Goal: Book appointment/travel/reservation

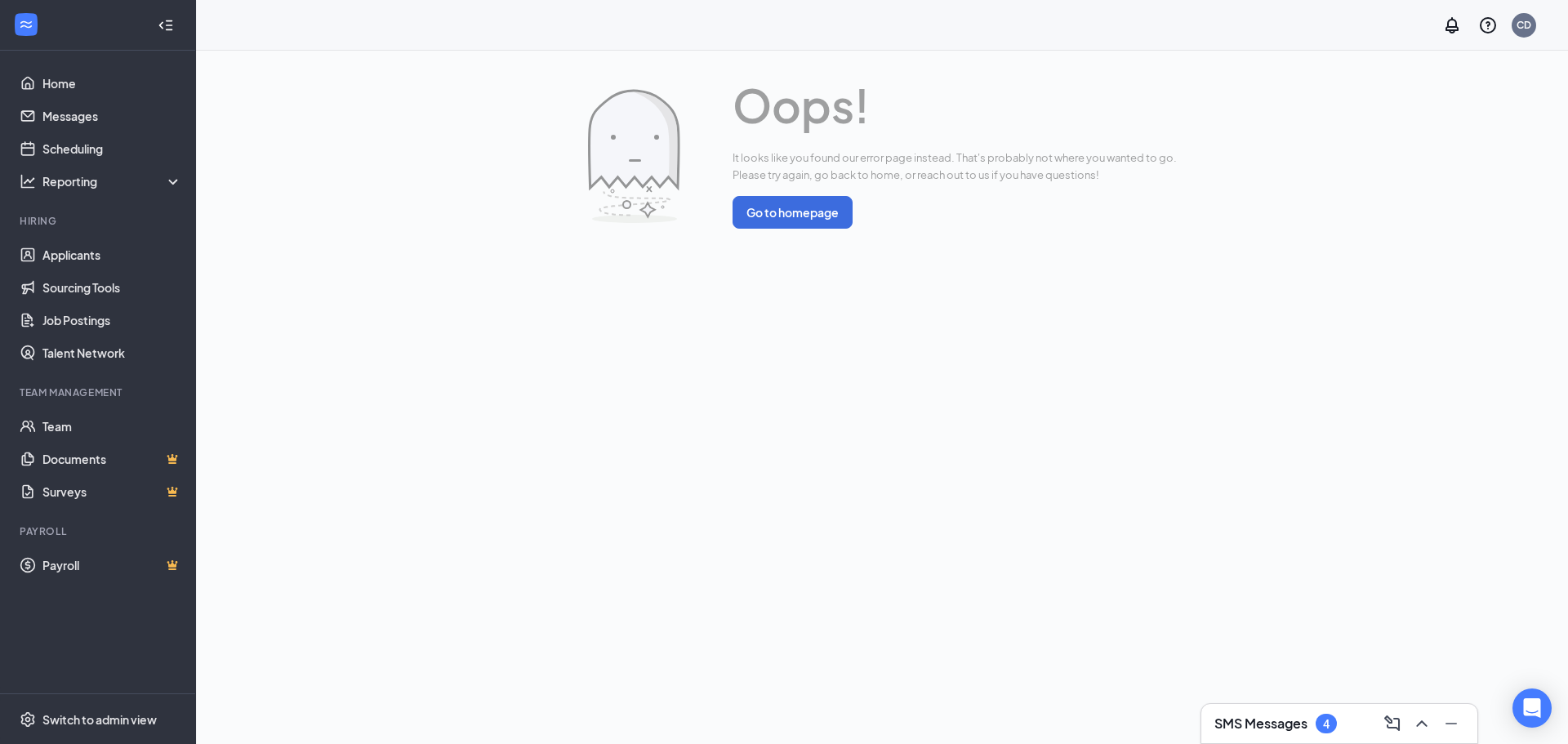
click at [718, 213] on div "Oops! It looks like you found our error page instead. That's probably not where…" at bounding box center [881, 156] width 1317 height 171
click at [738, 206] on button "Go to homepage" at bounding box center [792, 213] width 120 height 32
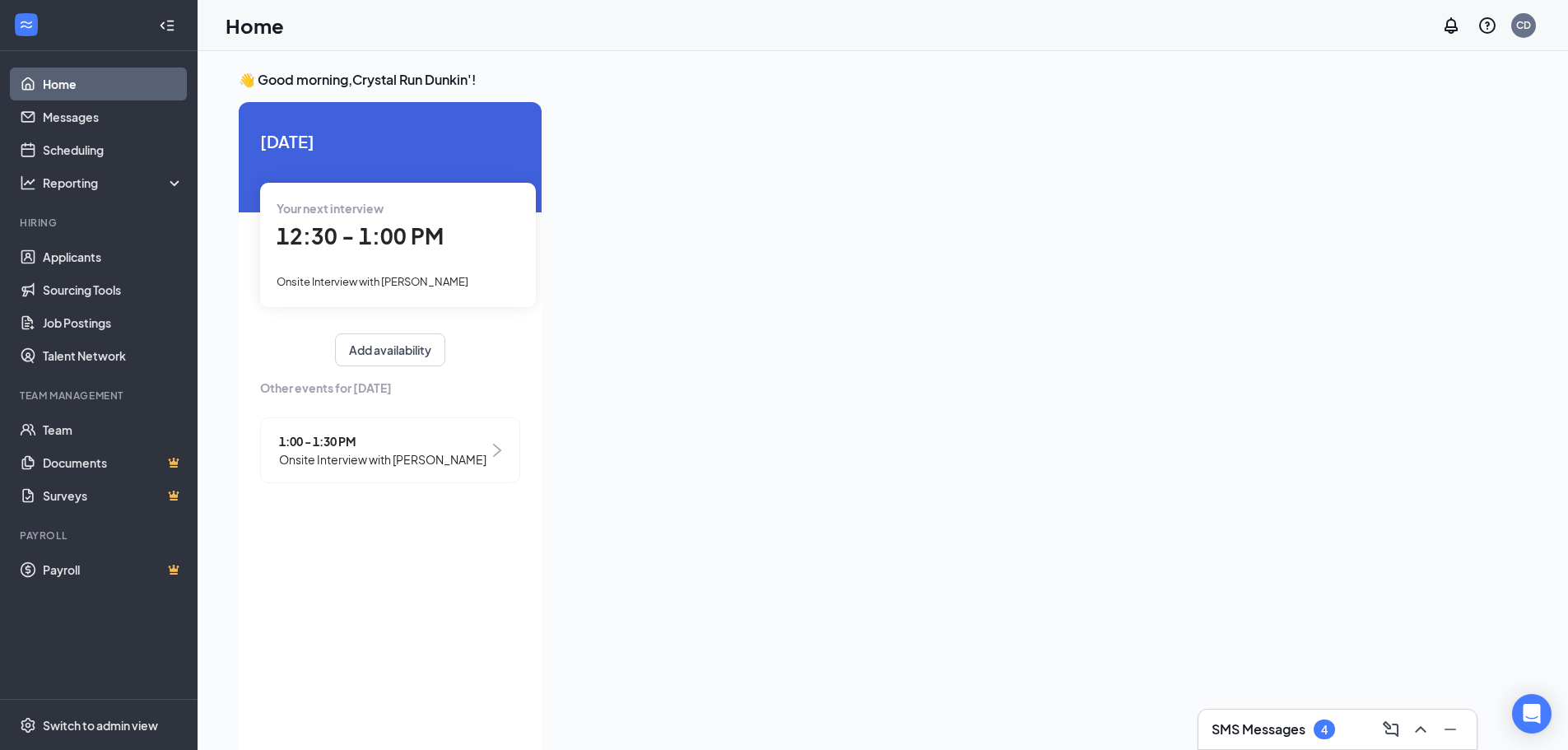
click at [432, 295] on div "Your next interview 12:30 - 1:00 PM Onsite Interview with [PERSON_NAME]" at bounding box center [398, 244] width 276 height 123
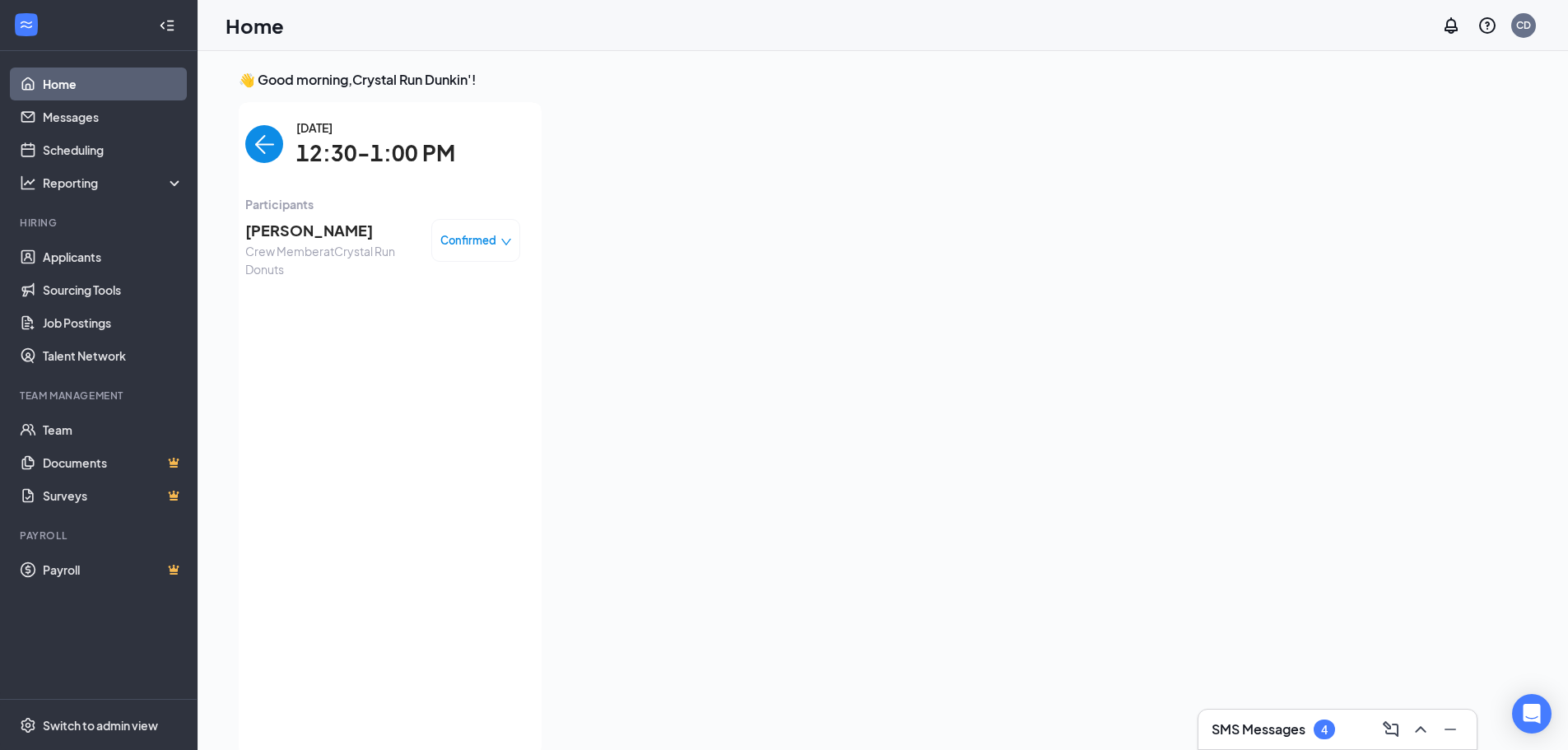
scroll to position [6, 0]
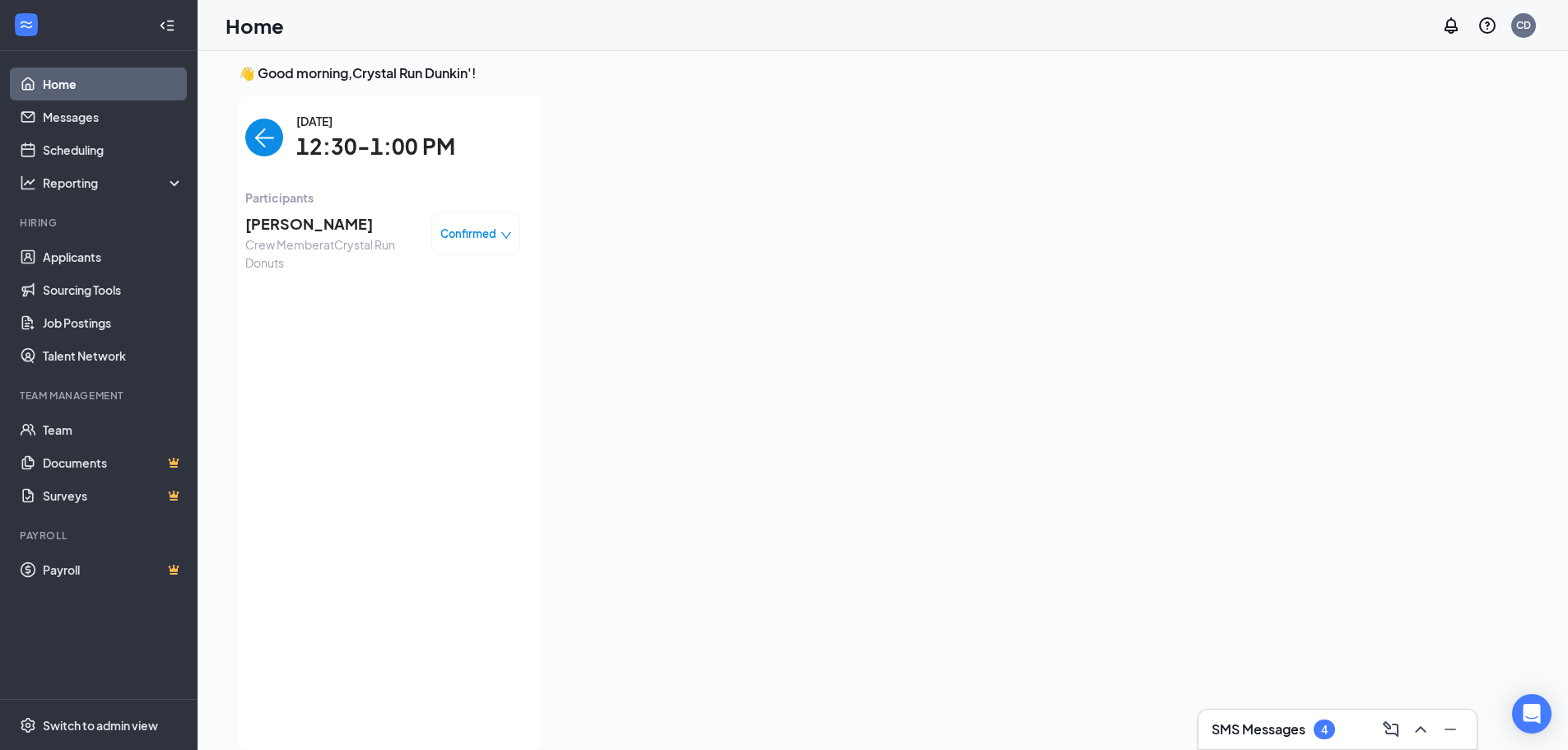
click at [466, 233] on span "Confirmed" at bounding box center [468, 233] width 56 height 16
click at [466, 288] on span "Request Reschedule" at bounding box center [441, 281] width 113 height 18
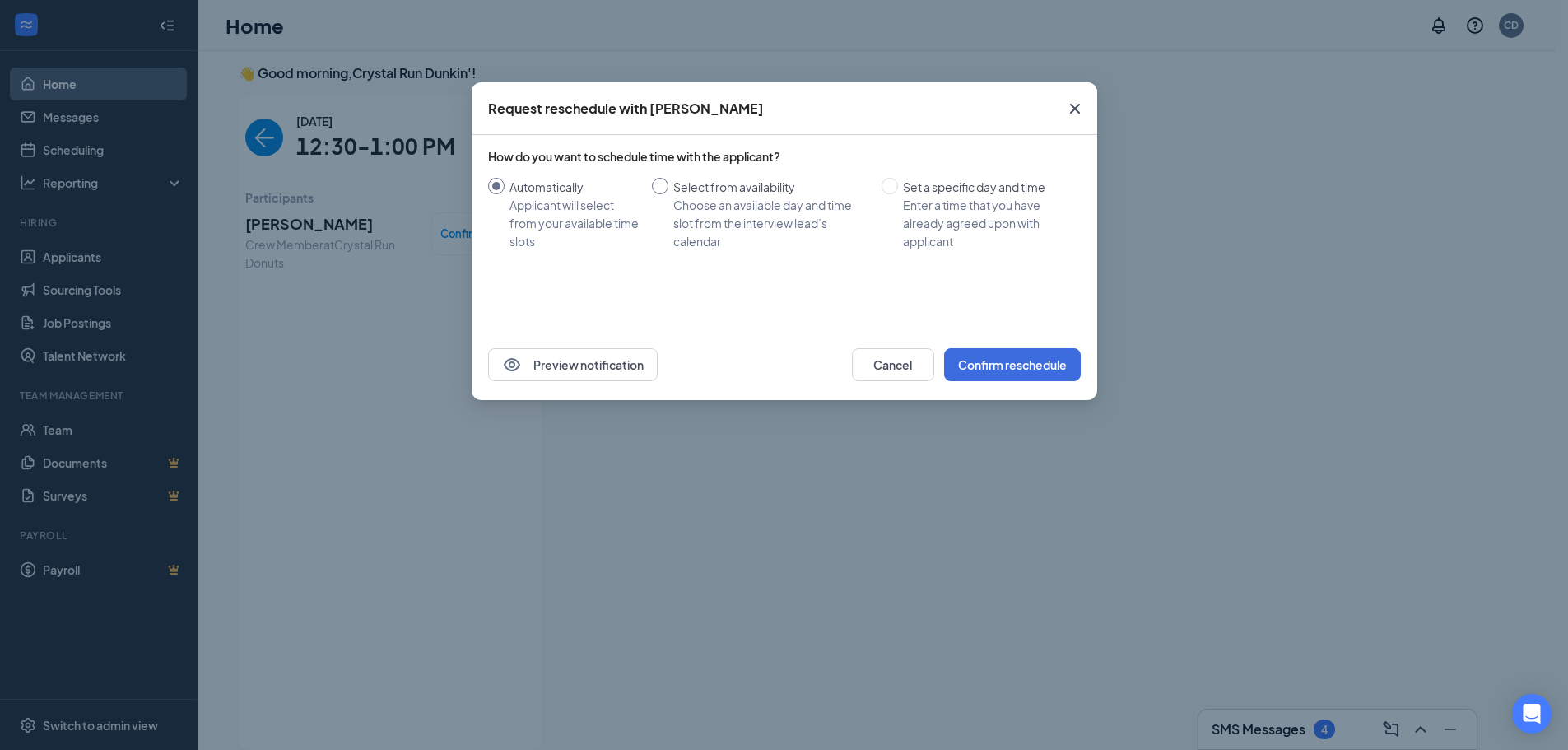
click at [705, 222] on div "Choose an available day and time slot from the interview lead’s calendar" at bounding box center [770, 223] width 195 height 54
click at [668, 194] on input "Select from availability Choose an available day and time slot from the intervi…" at bounding box center [660, 186] width 16 height 16
radio input "true"
radio input "false"
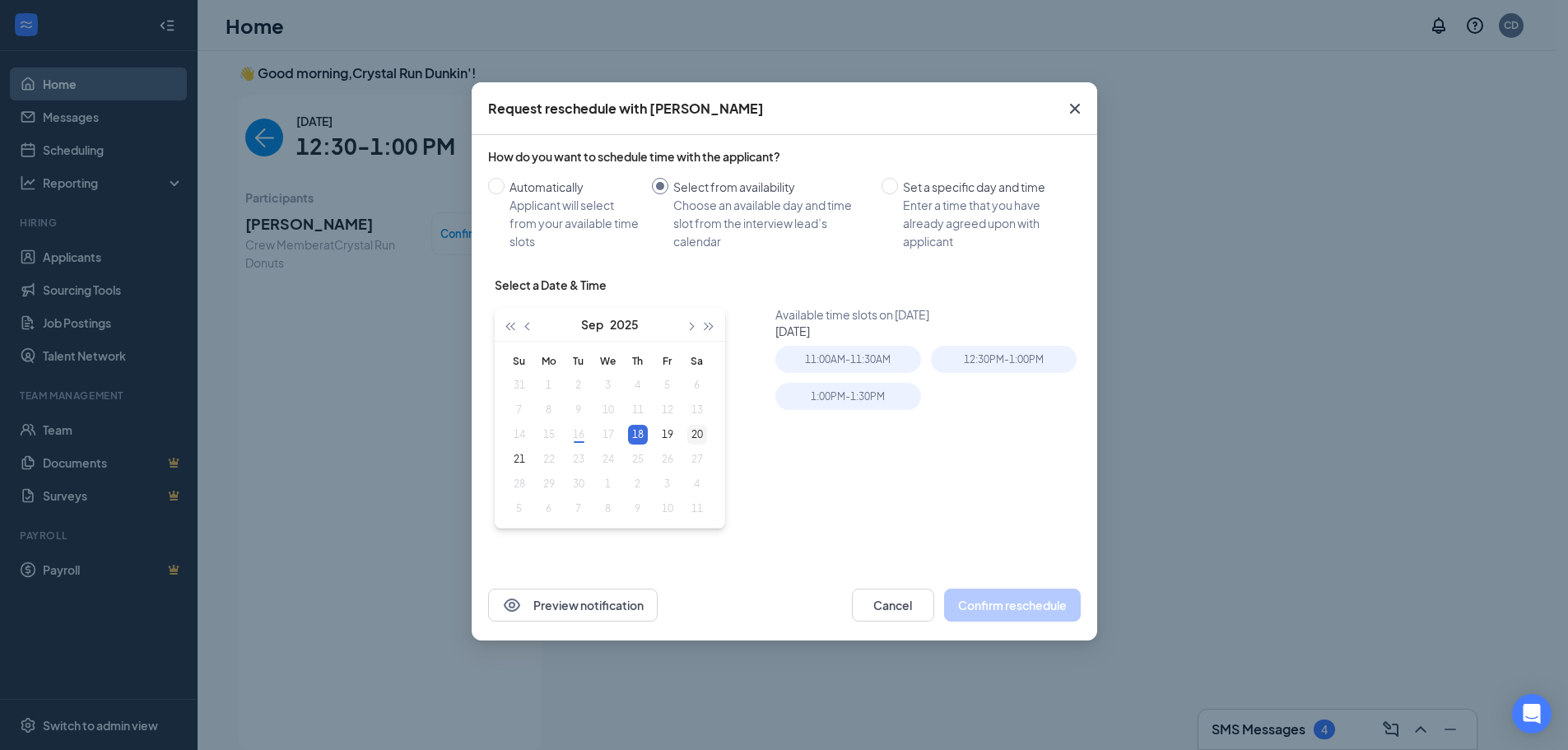
type input "[DATE]"
click at [694, 431] on div "20" at bounding box center [697, 435] width 20 height 20
click at [982, 359] on div "12:00PM - 12:30PM" at bounding box center [1003, 360] width 145 height 27
click at [996, 594] on button "Confirm reschedule" at bounding box center [1012, 605] width 136 height 33
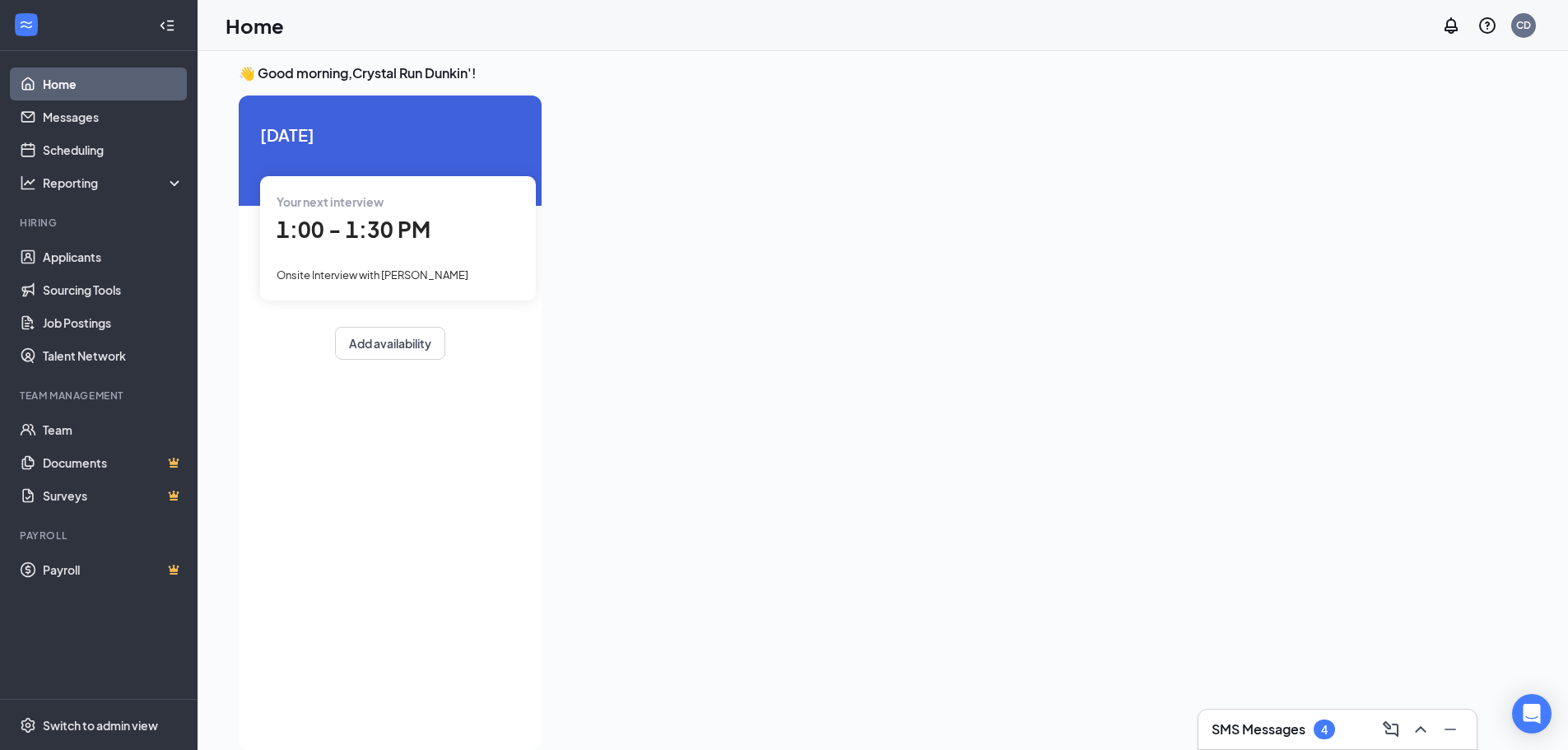
click at [403, 366] on div "[DATE] Your next interview 1:00 - 1:30 PM Onsite Interview with [PERSON_NAME] A…" at bounding box center [390, 241] width 303 height 291
click at [396, 321] on div "[DATE] Your next interview 1:00 - 1:30 PM Onsite Interview with [PERSON_NAME] A…" at bounding box center [390, 241] width 303 height 291
click at [389, 276] on span "Onsite Interview with [PERSON_NAME]" at bounding box center [372, 275] width 192 height 14
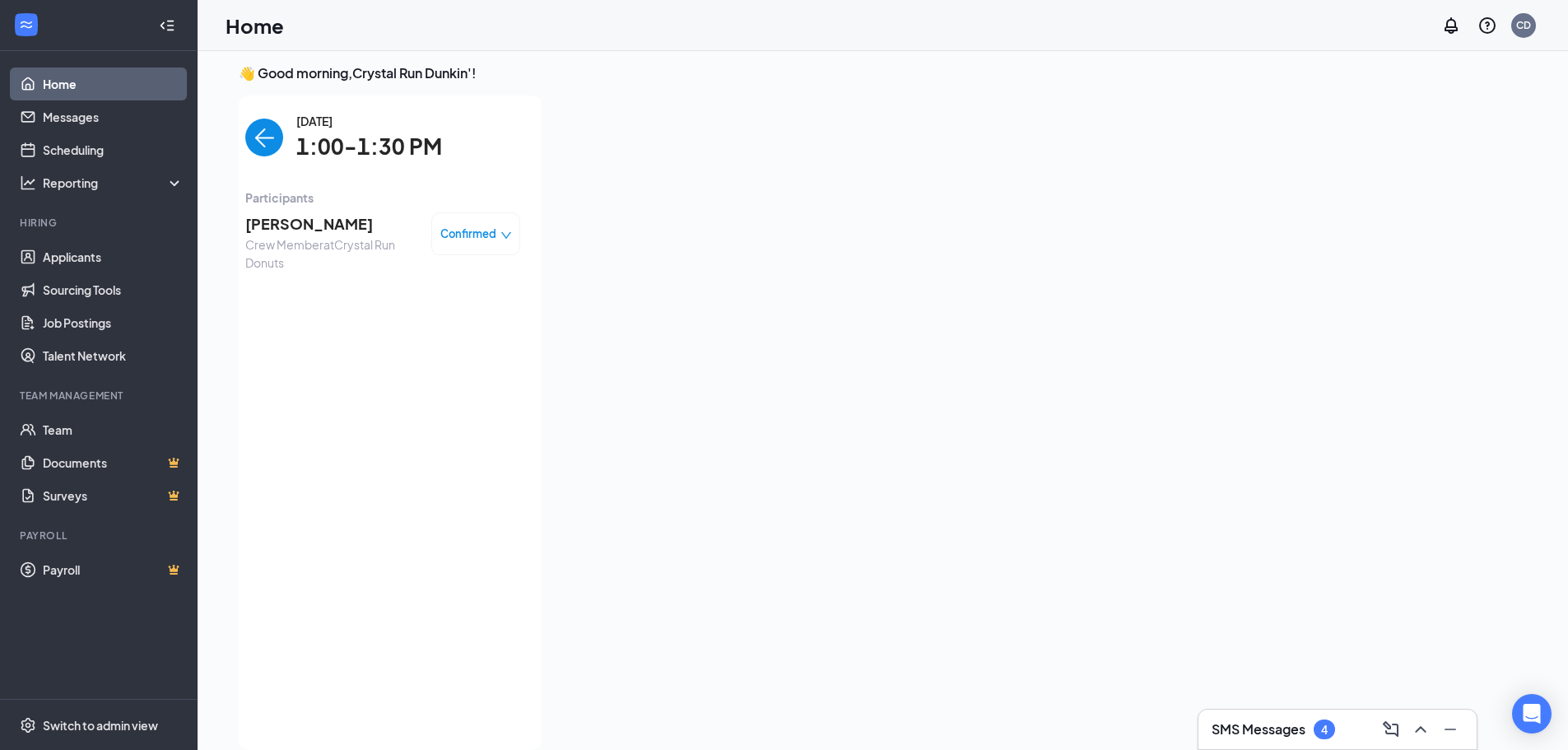
click at [485, 242] on div "Confirmed" at bounding box center [476, 233] width 89 height 43
click at [484, 236] on span "Confirmed" at bounding box center [468, 233] width 56 height 16
click at [473, 279] on span "Request Reschedule" at bounding box center [441, 281] width 113 height 18
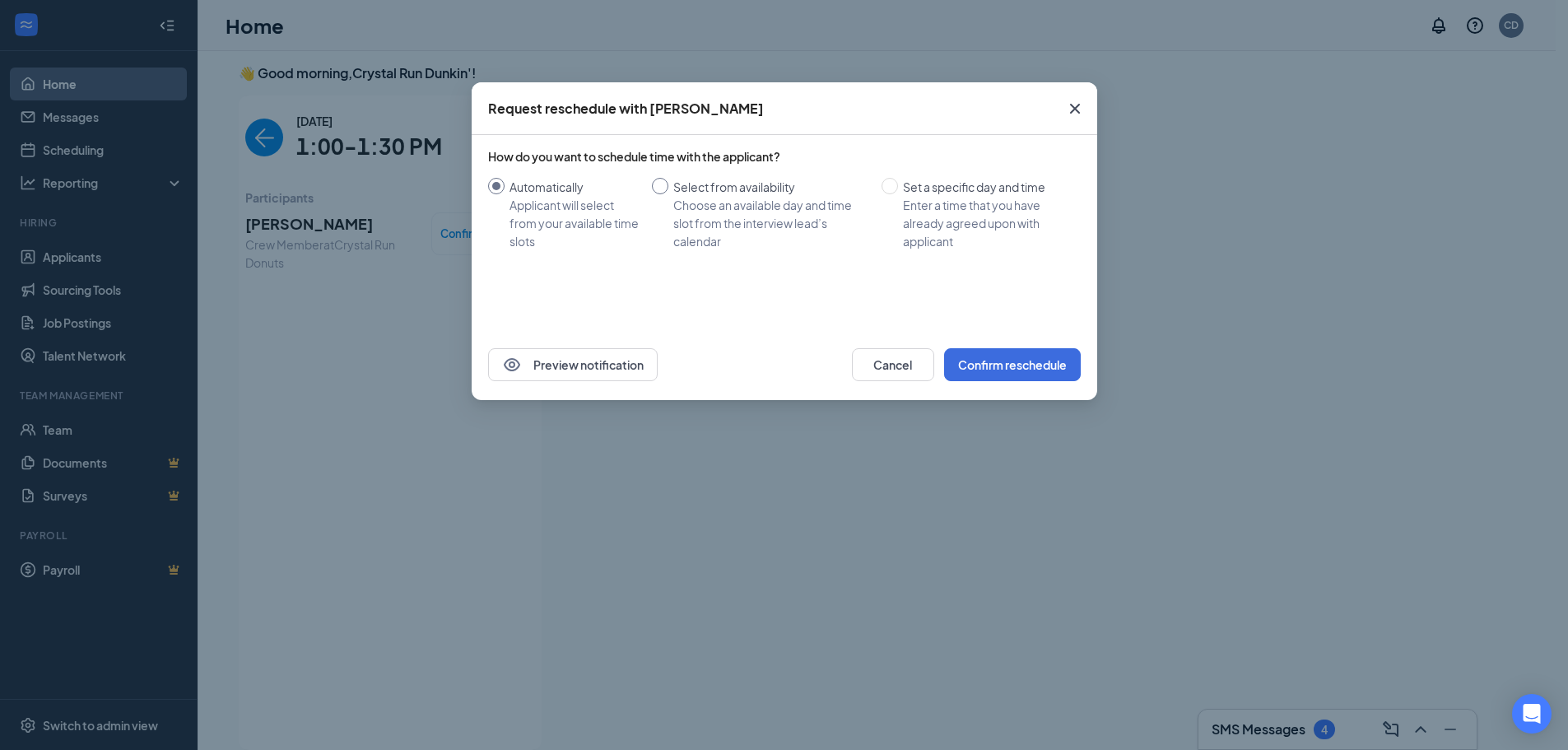
click at [772, 233] on div "Choose an available day and time slot from the interview lead’s calendar" at bounding box center [770, 223] width 195 height 54
click at [668, 194] on input "Select from availability Choose an available day and time slot from the intervi…" at bounding box center [660, 186] width 16 height 16
radio input "true"
radio input "false"
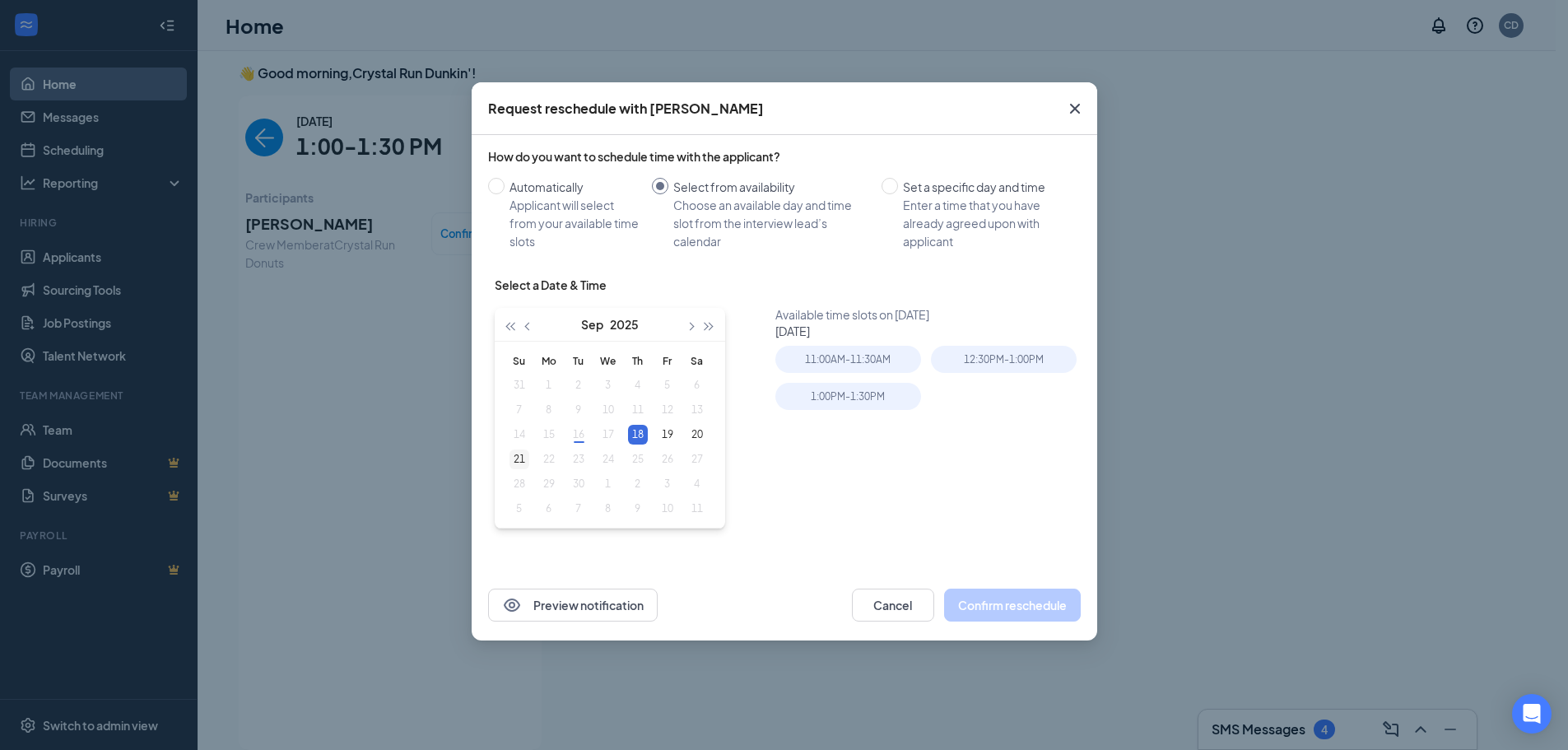
click at [526, 461] on div "21" at bounding box center [519, 459] width 20 height 20
type input "[DATE]"
click at [854, 365] on div "11:00AM - 11:30AM" at bounding box center [848, 360] width 145 height 27
click at [1022, 611] on button "Confirm reschedule" at bounding box center [1012, 605] width 136 height 33
